Goal: Task Accomplishment & Management: Complete application form

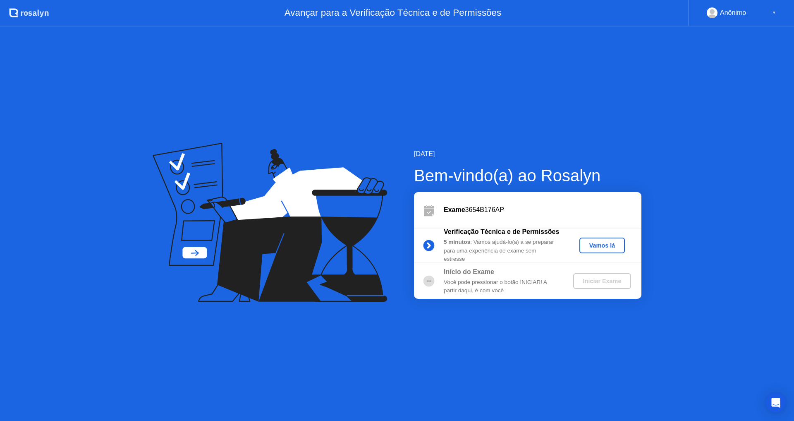
click at [602, 249] on div "Vamos lá" at bounding box center [602, 245] width 39 height 7
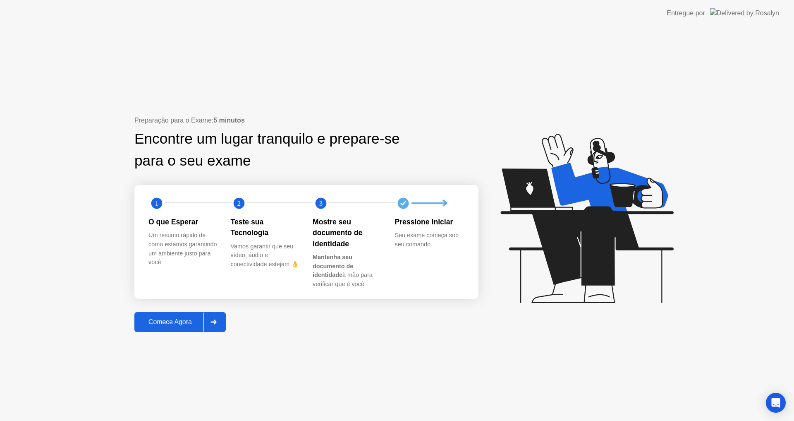
click at [160, 316] on button "Comece Agora" at bounding box center [179, 322] width 91 height 20
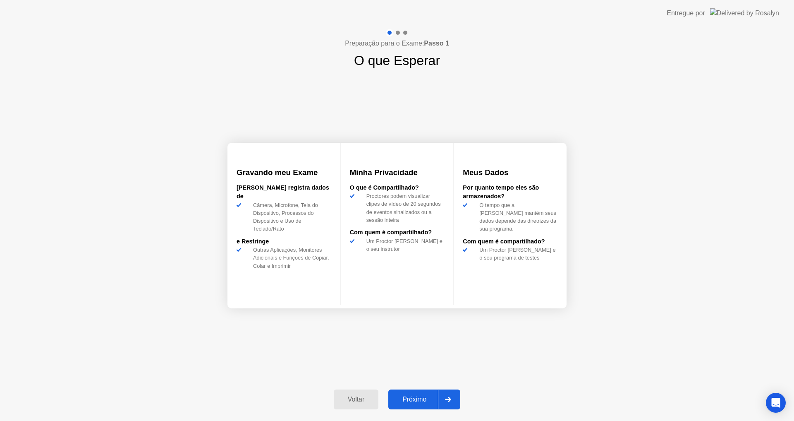
drag, startPoint x: 416, startPoint y: 392, endPoint x: 415, endPoint y: 356, distance: 36.4
click at [415, 356] on div "Preparação para o Exame: Passo 1 O que Esperar Gravando meu Exame Rosalyn regis…" at bounding box center [397, 223] width 794 height 394
click at [425, 395] on div "Próximo" at bounding box center [414, 398] width 47 height 7
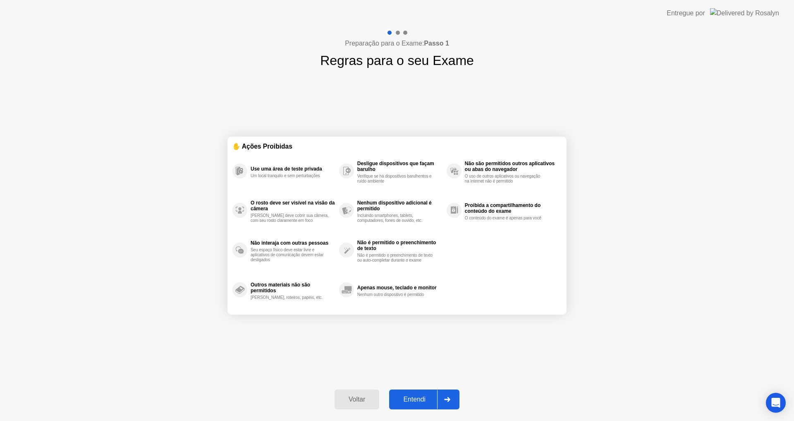
click at [414, 397] on div "Entendi" at bounding box center [414, 398] width 45 height 7
select select "**********"
select select "*******"
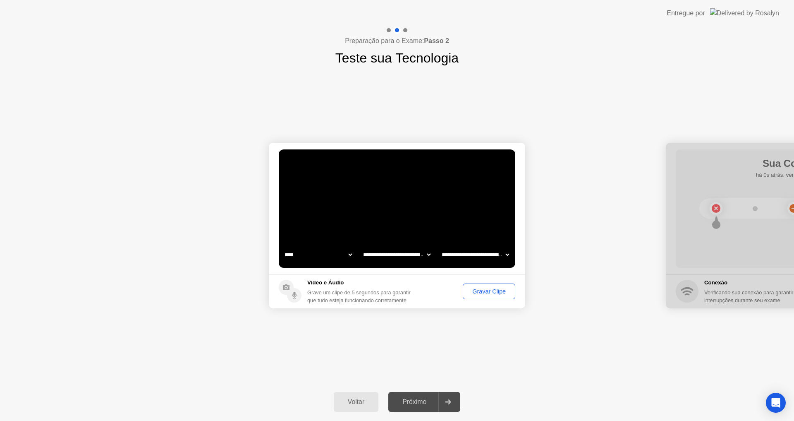
click at [470, 253] on select "**********" at bounding box center [475, 254] width 71 height 17
click at [483, 292] on div "Gravar Clipe" at bounding box center [489, 291] width 47 height 7
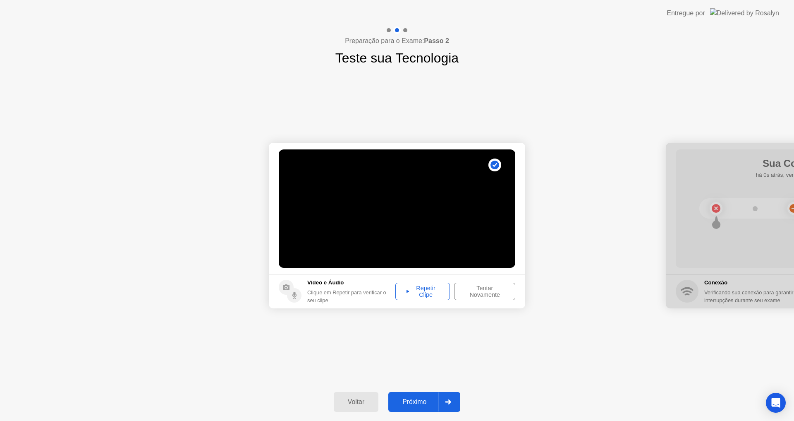
click at [413, 287] on div "Repetir Clipe" at bounding box center [422, 290] width 49 height 13
click at [420, 404] on div "Próximo" at bounding box center [414, 401] width 47 height 7
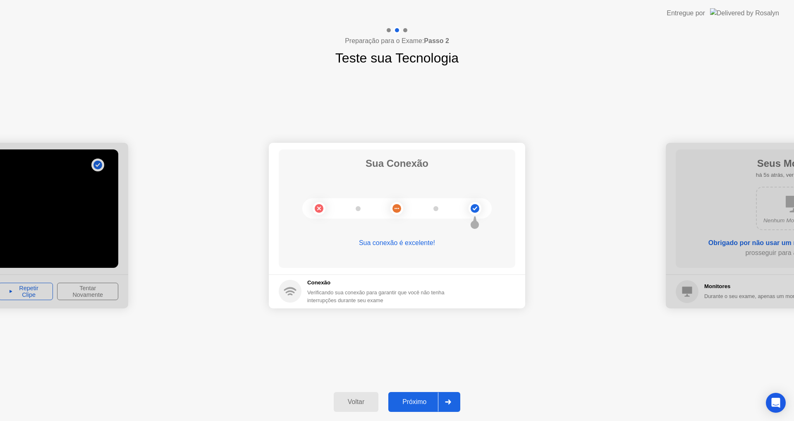
click at [416, 395] on button "Próximo" at bounding box center [424, 402] width 72 height 20
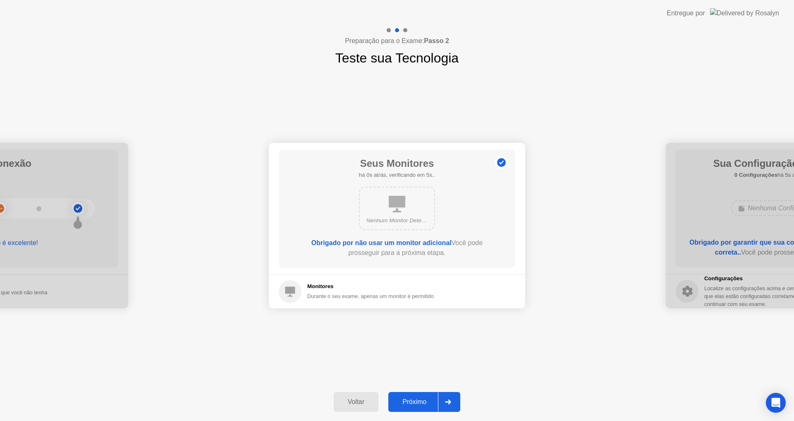
click at [409, 206] on div "Nenhum Monitor Detectado" at bounding box center [397, 207] width 76 height 43
click at [425, 399] on div "Próximo" at bounding box center [414, 401] width 47 height 7
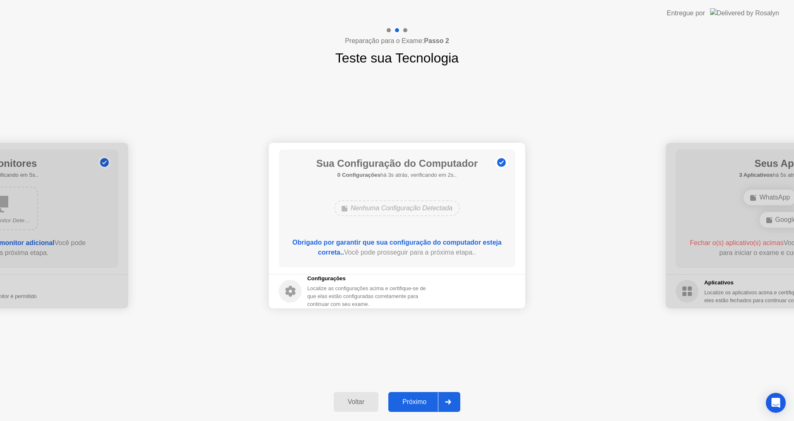
click at [425, 396] on button "Próximo" at bounding box center [424, 402] width 72 height 20
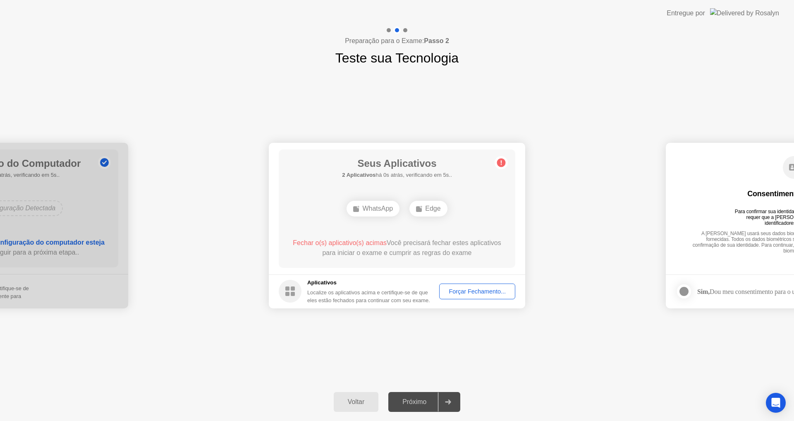
click at [491, 204] on div "WhatsApp Edge" at bounding box center [396, 208] width 189 height 22
click at [478, 290] on div "Forçar Fechamento..." at bounding box center [477, 291] width 70 height 7
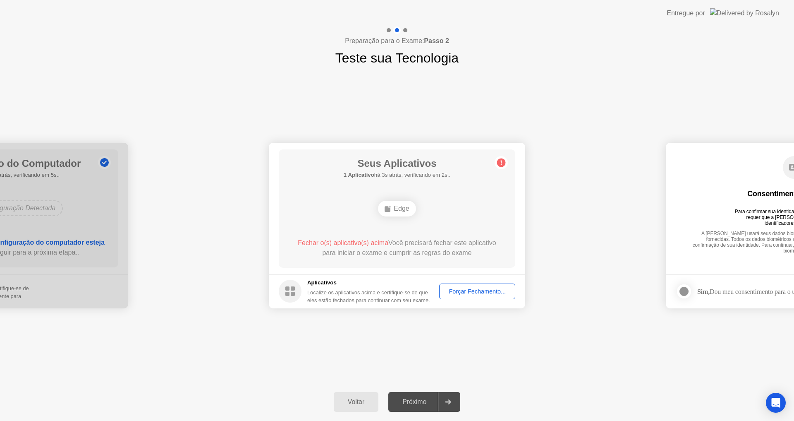
click at [509, 292] on div "Forçar Fechamento..." at bounding box center [477, 291] width 70 height 7
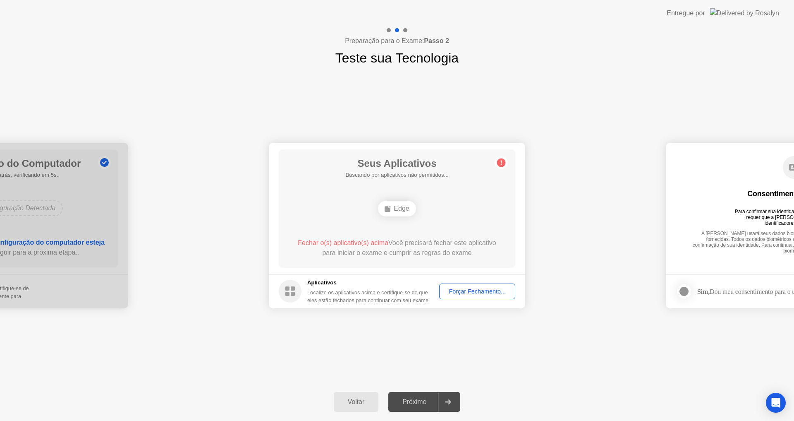
click at [473, 288] on div "Forçar Fechamento..." at bounding box center [477, 291] width 70 height 7
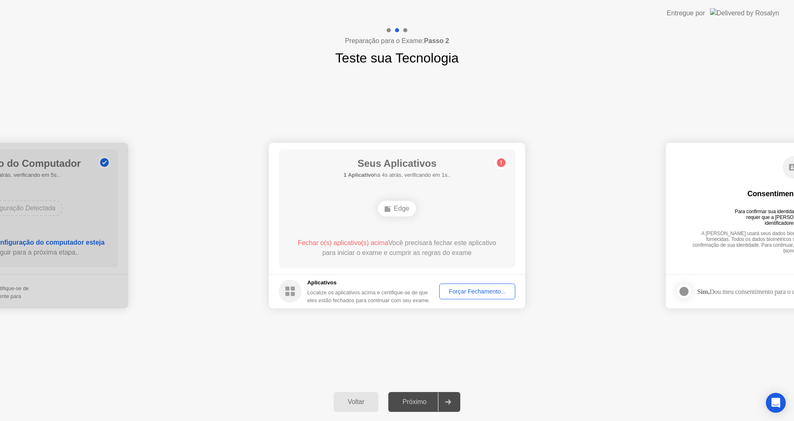
click at [407, 210] on div "Edge" at bounding box center [397, 209] width 38 height 16
click at [467, 288] on div "Forçar Fechamento..." at bounding box center [477, 291] width 70 height 7
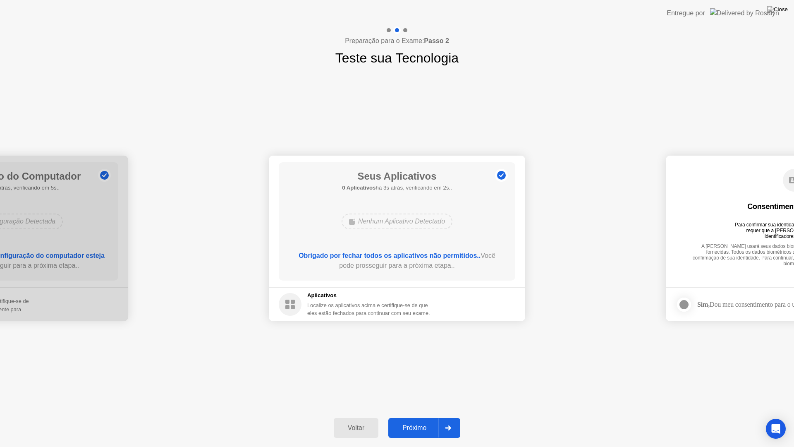
click at [422, 420] on button "Próximo" at bounding box center [424, 428] width 72 height 20
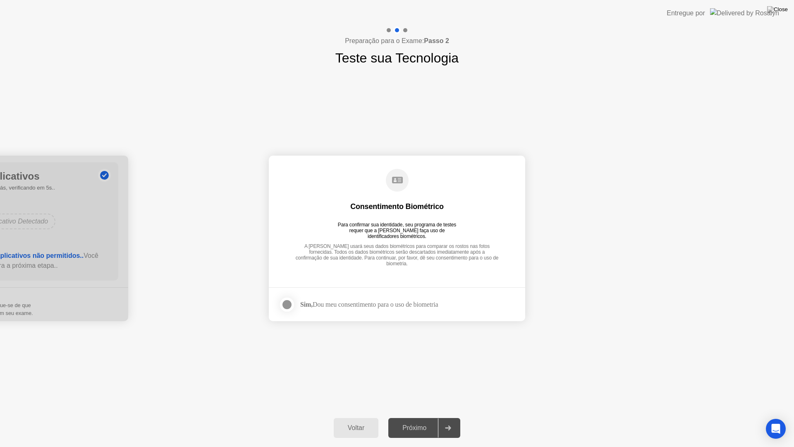
click at [295, 302] on label at bounding box center [290, 304] width 22 height 17
click at [402, 420] on div "Próximo" at bounding box center [414, 427] width 47 height 7
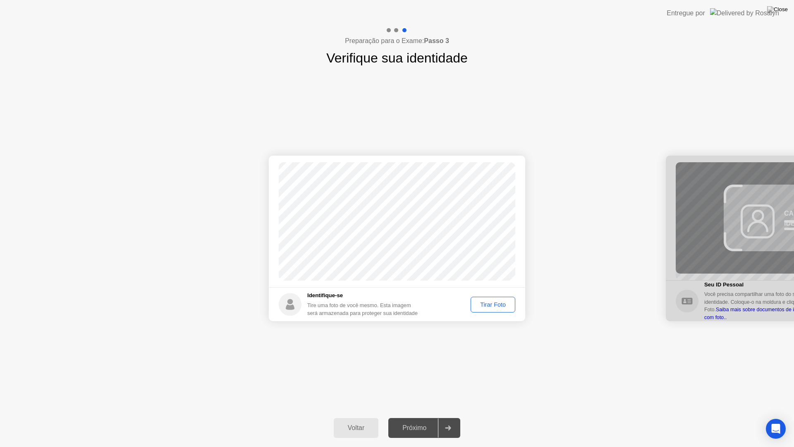
click at [502, 297] on button "Tirar Foto" at bounding box center [493, 304] width 45 height 16
click at [421, 420] on div "Próximo" at bounding box center [414, 427] width 47 height 7
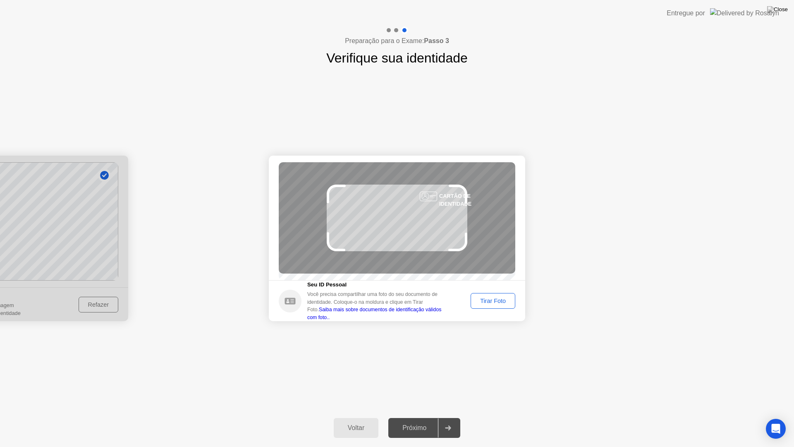
click at [491, 304] on div "Tirar Foto" at bounding box center [492, 300] width 39 height 7
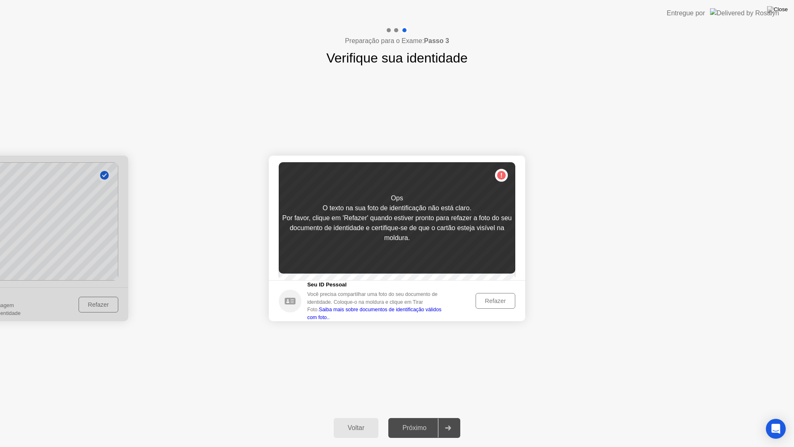
click at [497, 297] on button "Refazer" at bounding box center [496, 301] width 40 height 16
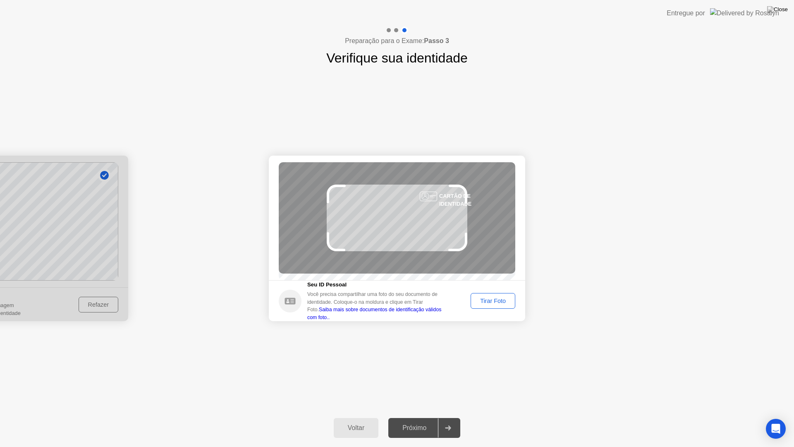
click at [491, 304] on div "Tirar Foto" at bounding box center [492, 300] width 39 height 7
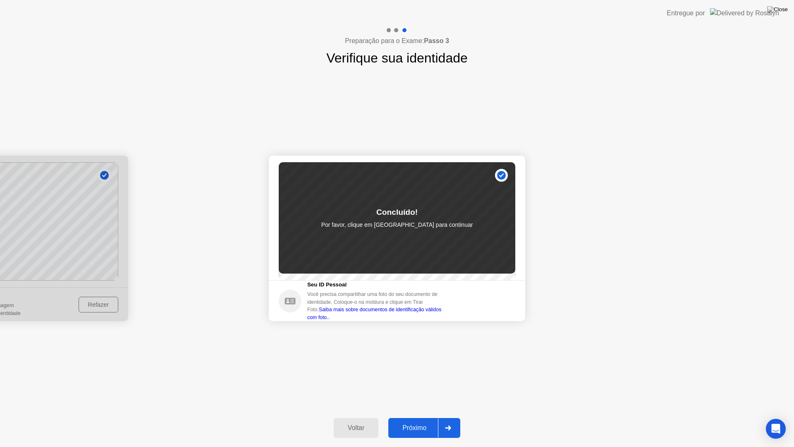
click at [430, 418] on button "Próximo" at bounding box center [424, 428] width 72 height 20
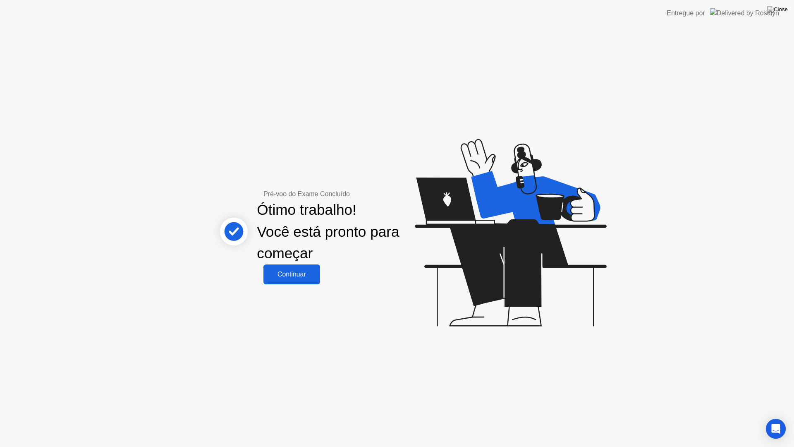
click at [301, 273] on div "Continuar" at bounding box center [292, 273] width 52 height 7
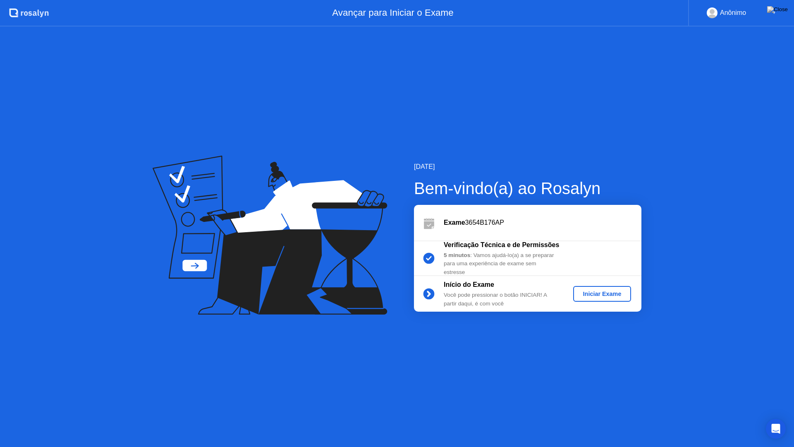
click at [621, 287] on button "Iniciar Exame" at bounding box center [602, 294] width 58 height 16
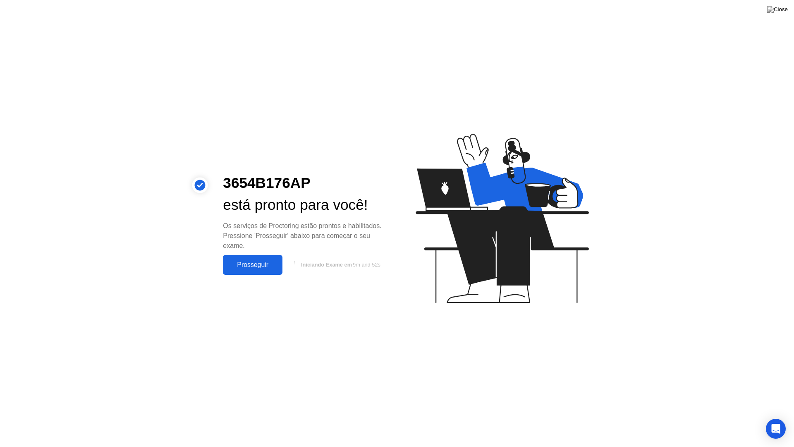
click at [264, 270] on button "Prosseguir" at bounding box center [253, 265] width 60 height 20
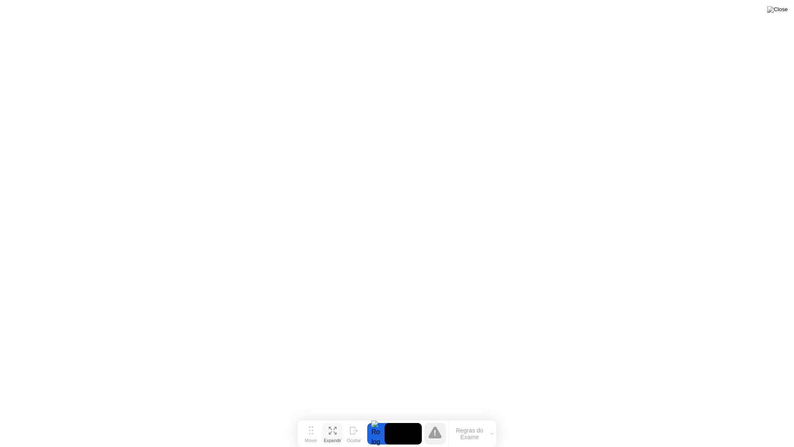
click at [333, 420] on icon at bounding box center [334, 427] width 3 height 3
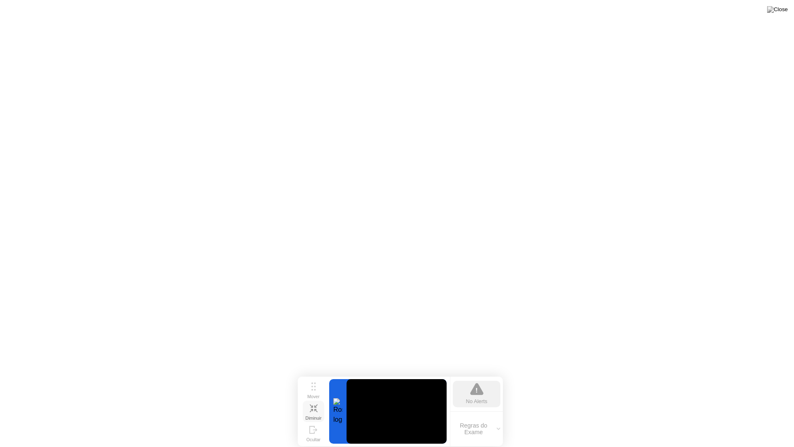
drag, startPoint x: 483, startPoint y: 416, endPoint x: 399, endPoint y: 404, distance: 85.1
click at [399, 404] on div "Mover Diminuir Ocultar No Alerts Regras do Exame" at bounding box center [400, 410] width 205 height 69
click at [488, 420] on button "Regras do Exame" at bounding box center [476, 428] width 53 height 14
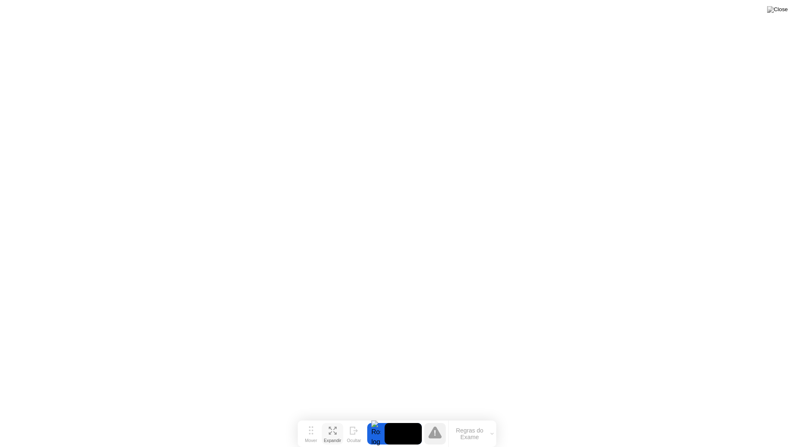
click at [327, 420] on div "Expandir" at bounding box center [332, 439] width 17 height 5
